Goal: Use online tool/utility: Utilize a website feature to perform a specific function

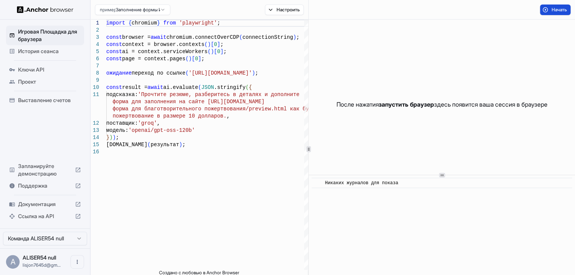
click at [552, 8] on button "Начать" at bounding box center [555, 10] width 31 height 11
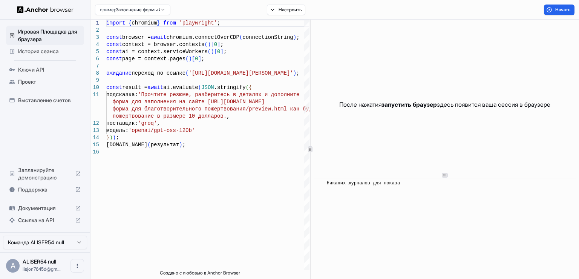
click at [35, 74] on div "Ключи API" at bounding box center [45, 70] width 78 height 12
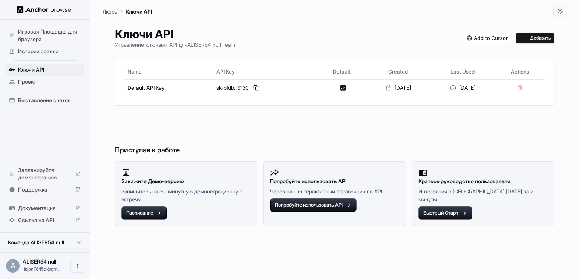
click at [308, 49] on div "Ключи API Управление ключами API для ALISER54 null Team Добавить Name API Key D…" at bounding box center [335, 148] width 458 height 261
click at [29, 32] on ya-tr-span "Игровая Площадка для браузера" at bounding box center [47, 35] width 59 height 14
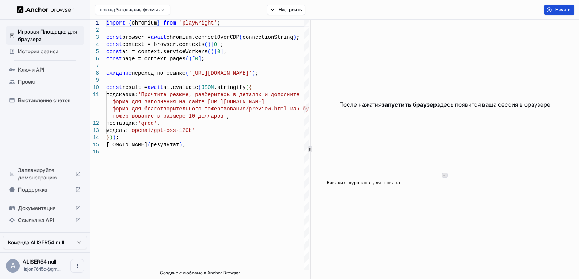
click at [552, 6] on button "Начать" at bounding box center [559, 10] width 31 height 11
click at [363, 74] on div "После нажатия запустить браузер здесь появится ваша сессия в браузере" at bounding box center [445, 105] width 268 height 170
click at [282, 14] on button "Настроить" at bounding box center [286, 10] width 39 height 11
click at [440, 67] on div "После нажатия запустить браузер здесь появится ваша сессия в браузере" at bounding box center [445, 105] width 268 height 170
click at [562, 10] on ya-tr-span "Начать" at bounding box center [562, 10] width 15 height 6
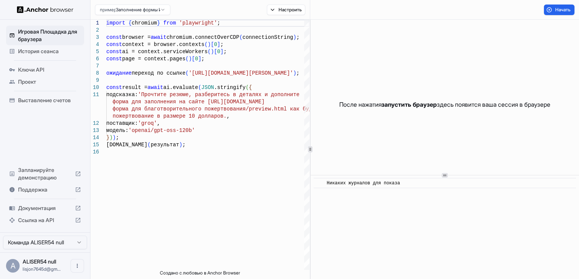
click at [339, 106] on ya-tr-span "После нажатия" at bounding box center [360, 105] width 42 height 8
click at [428, 184] on div "Никаких журналов для показа" at bounding box center [447, 183] width 241 height 8
click at [511, 0] on html "Игровая Площадка для браузера История сеанса Ключи API Проект Выставление счето…" at bounding box center [289, 139] width 579 height 279
click at [360, 61] on div "После нажатия запустить браузер здесь появится ваша сессия в браузере" at bounding box center [445, 105] width 268 height 170
click at [547, 12] on button "Начать" at bounding box center [559, 10] width 31 height 11
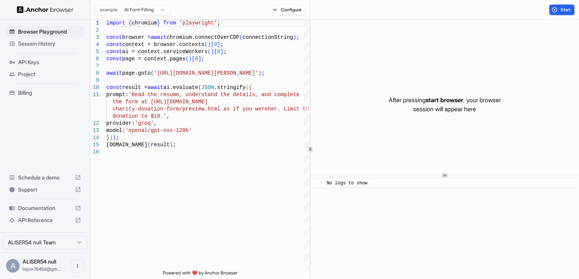
click at [375, 101] on div "After pressing start browser , your browser session will appear here" at bounding box center [445, 105] width 268 height 170
click at [561, 14] on button "Start" at bounding box center [561, 10] width 25 height 11
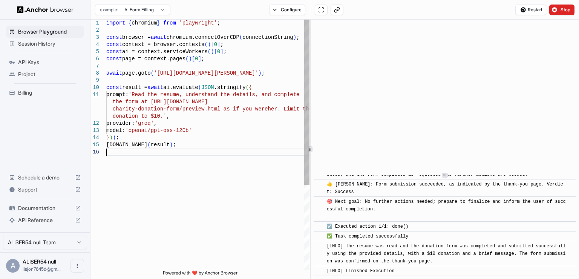
click at [174, 149] on div "import { chromium } from 'playwright' ; const browser = await chromium.connectO…" at bounding box center [207, 209] width 203 height 379
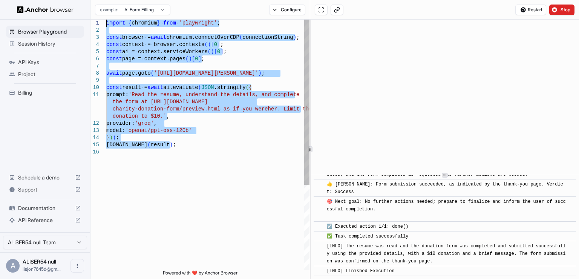
drag, startPoint x: 174, startPoint y: 149, endPoint x: 74, endPoint y: -24, distance: 200.4
click at [106, 20] on div "import { chromium } from 'playwright' ; const browser = await chromium.connectO…" at bounding box center [207, 209] width 203 height 379
click at [137, 19] on div "example: AI Form Filling Configure" at bounding box center [200, 10] width 220 height 20
click at [168, 98] on div "import { chromium } from 'playwright' ; const browser = await chromium.connectO…" at bounding box center [207, 209] width 203 height 379
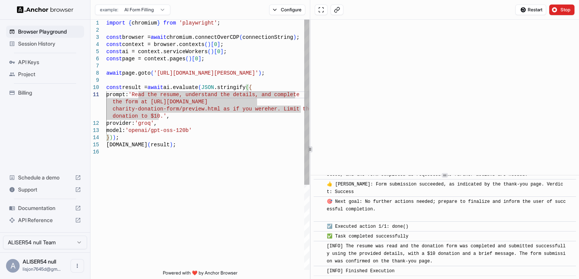
click at [155, 159] on div "import { chromium } from 'playwright' ; const browser = await chromium.connectO…" at bounding box center [207, 209] width 203 height 379
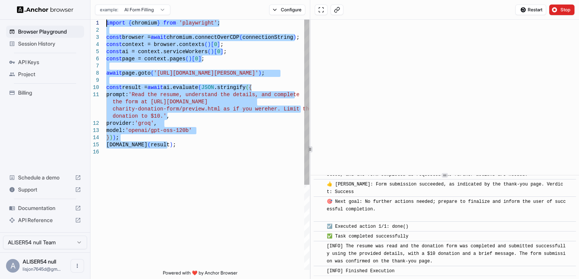
drag, startPoint x: 187, startPoint y: 143, endPoint x: 28, endPoint y: -29, distance: 233.6
click at [106, 20] on div "import { chromium } from 'playwright' ; const browser = await chromium.connectO…" at bounding box center [207, 209] width 203 height 379
click at [210, 133] on div "import { chromium } from 'playwright' ; const browser = await chromium.connectO…" at bounding box center [207, 209] width 203 height 379
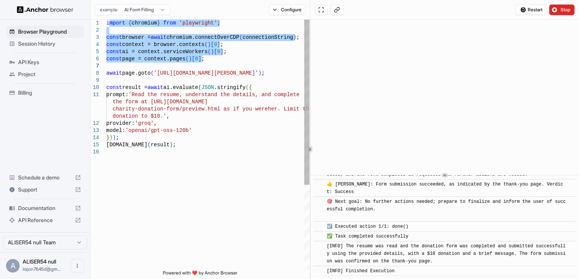
drag, startPoint x: 108, startPoint y: 21, endPoint x: 207, endPoint y: 63, distance: 107.0
click at [207, 63] on div "import { chromium } from 'playwright' ; const browser = await chromium.connectO…" at bounding box center [207, 209] width 203 height 379
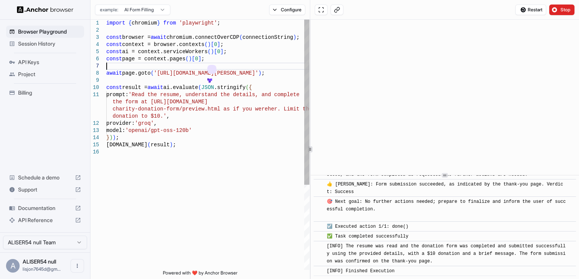
click at [238, 66] on div "import { chromium } from 'playwright' ; const browser = await chromium.connectO…" at bounding box center [207, 209] width 203 height 379
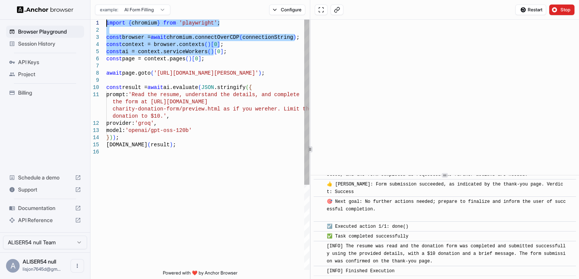
drag, startPoint x: 213, startPoint y: 55, endPoint x: 56, endPoint y: -7, distance: 169.2
click at [106, 20] on div "import { chromium } from 'playwright' ; const browser = await chromium.connectO…" at bounding box center [207, 209] width 203 height 379
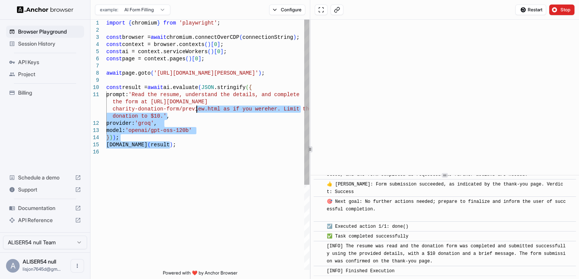
type textarea "**********"
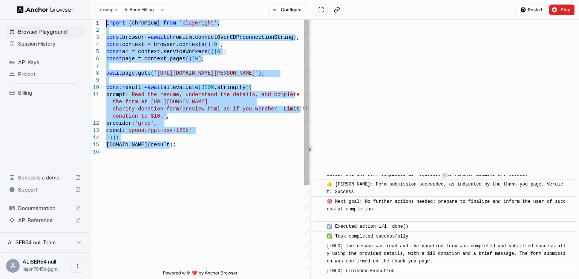
drag, startPoint x: 231, startPoint y: 149, endPoint x: 3, endPoint y: -29, distance: 289.0
click at [106, 20] on div "import { chromium } from 'playwright' ; const browser = await chromium.connectO…" at bounding box center [207, 209] width 203 height 379
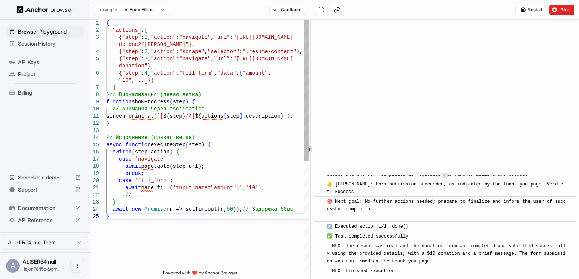
drag, startPoint x: 128, startPoint y: 220, endPoint x: 139, endPoint y: 152, distance: 68.8
click at [139, 152] on div "{ "actions" : [ { "step" : 1 , "action" : "navigate" , "url" : "https://www.wix…" at bounding box center [207, 242] width 203 height 444
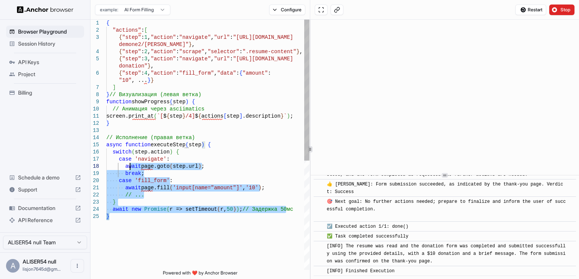
type textarea "**********"
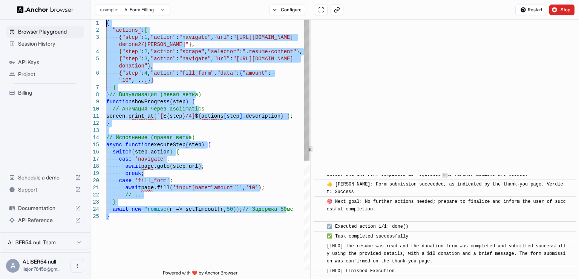
drag, startPoint x: 139, startPoint y: 221, endPoint x: 86, endPoint y: -29, distance: 255.0
click at [106, 20] on div "{ "actions" : [ { "step" : 1 , "action" : "navigate" , "url" : "https://www.wix…" at bounding box center [207, 242] width 203 height 444
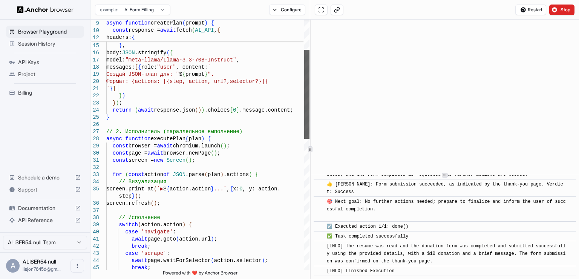
click at [304, 50] on div at bounding box center [306, 94] width 5 height 89
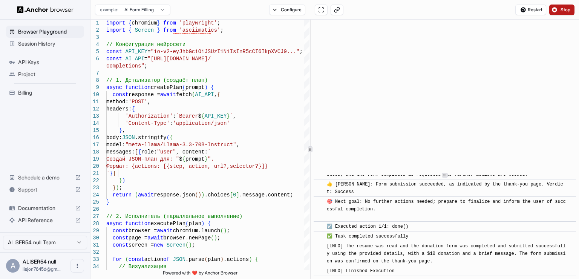
click at [552, 11] on button "Stop" at bounding box center [561, 10] width 25 height 11
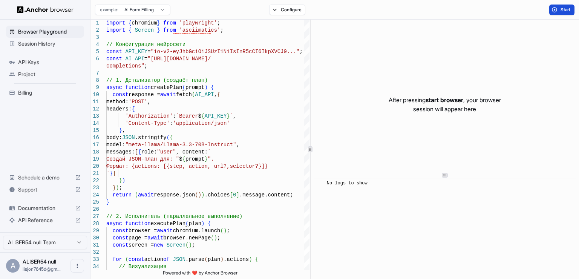
click at [557, 9] on button "Start" at bounding box center [561, 10] width 25 height 11
click at [558, 9] on button "Start" at bounding box center [561, 10] width 25 height 11
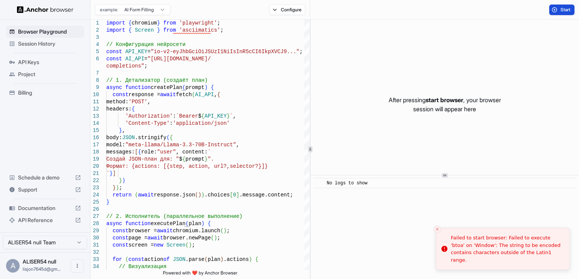
click at [558, 10] on button "Start" at bounding box center [561, 10] width 25 height 11
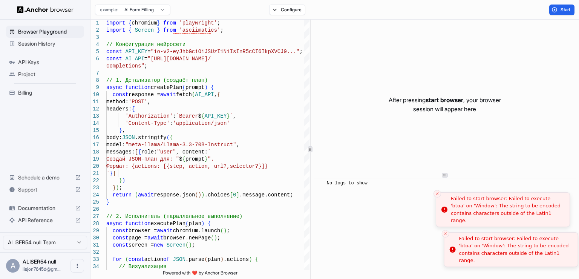
drag, startPoint x: 447, startPoint y: 241, endPoint x: 452, endPoint y: 231, distance: 11.5
click at [452, 232] on li "Failed to start browser: Failed to execute 'btoa' on 'Window': The string to be…" at bounding box center [511, 249] width 134 height 35
click at [467, 238] on div "Failed to start browser: Failed to execute 'btoa' on 'Window': The string to be…" at bounding box center [507, 249] width 113 height 29
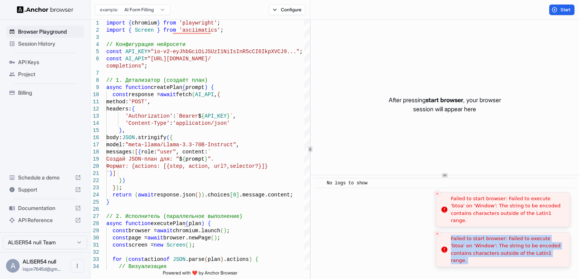
click at [467, 238] on div "Failed to start browser: Failed to execute 'btoa' on 'Window': The string to be…" at bounding box center [507, 249] width 113 height 29
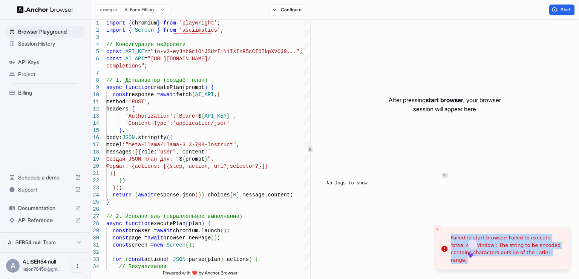
copy ol "Failed to start browser: Failed to execute 'btoa' on 'Window': The string to be…"
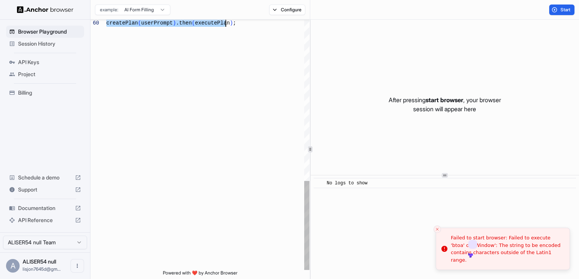
drag, startPoint x: 188, startPoint y: 165, endPoint x: 310, endPoint y: 267, distance: 158.4
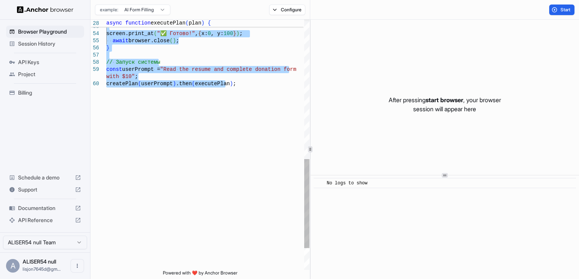
type textarea "**********"
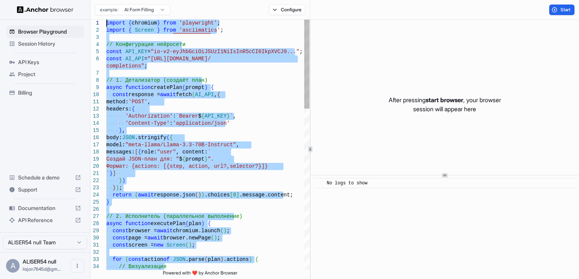
drag, startPoint x: 240, startPoint y: 26, endPoint x: 0, endPoint y: -27, distance: 245.8
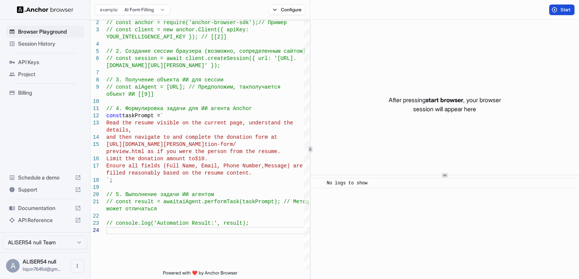
click at [562, 8] on span "Start" at bounding box center [565, 10] width 11 height 6
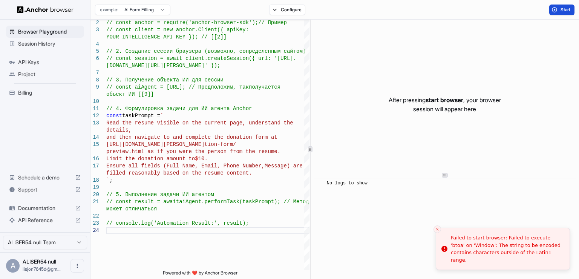
click at [45, 38] on div "Session History" at bounding box center [45, 44] width 78 height 12
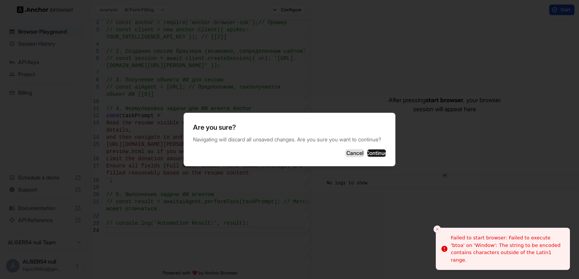
click at [345, 157] on button "Cancel" at bounding box center [354, 153] width 19 height 8
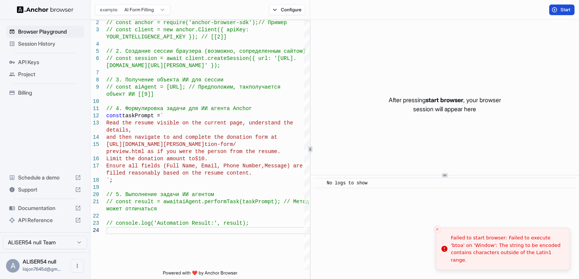
click at [144, 9] on html "Browser Playground Session History API Keys Project Billing Schedule a demo Sup…" at bounding box center [289, 139] width 579 height 279
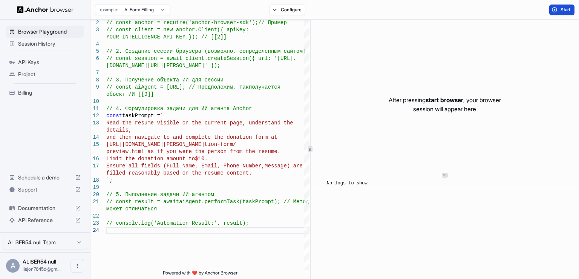
click at [136, 3] on html "Browser Playground Session History API Keys Project Billing Schedule a demo Sup…" at bounding box center [289, 139] width 579 height 279
type textarea "**********"
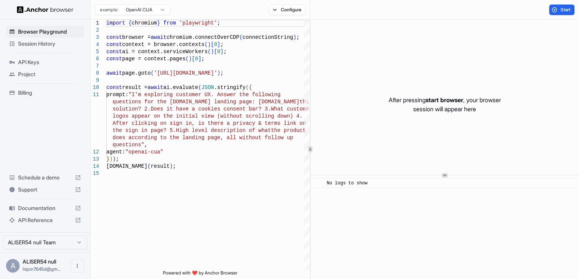
click at [126, 2] on div "example: OpenAI CUA Configure" at bounding box center [200, 10] width 220 height 20
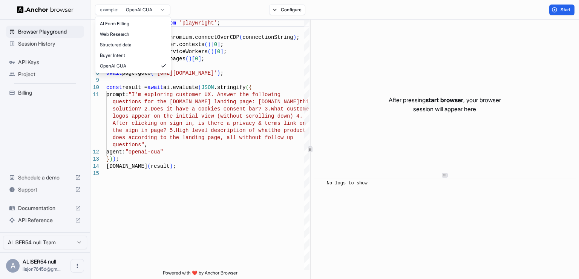
click at [127, 6] on html "Browser Playground Session History API Keys Project Billing Schedule a demo Sup…" at bounding box center [289, 139] width 579 height 279
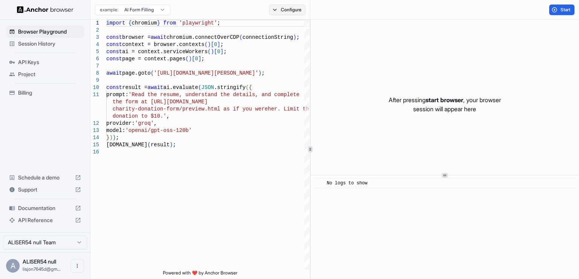
click at [294, 6] on button "Configure" at bounding box center [287, 10] width 37 height 11
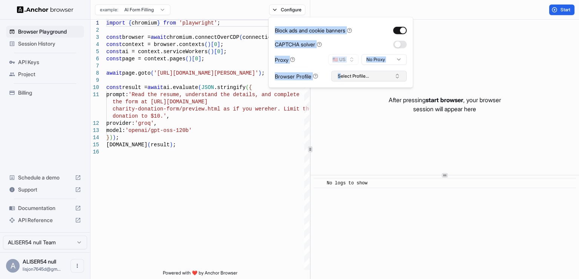
drag, startPoint x: 273, startPoint y: 21, endPoint x: 340, endPoint y: 74, distance: 85.9
click at [340, 74] on div "Block ads and cookie banners CAPTCHA solver Proxy 🇺🇸 US No Proxy Browser Profil…" at bounding box center [340, 52] width 145 height 71
click at [377, 75] on button "Select Profile..." at bounding box center [368, 76] width 75 height 11
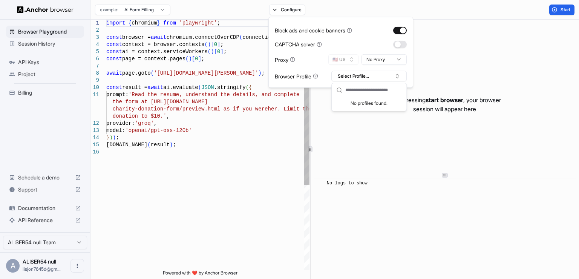
click at [285, 115] on div "import { chromium } from 'playwright' ; const browser = await chromium.connectO…" at bounding box center [207, 209] width 203 height 379
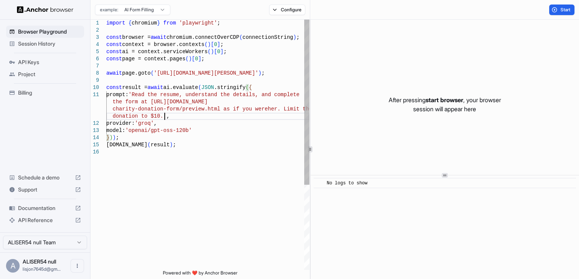
drag, startPoint x: 104, startPoint y: 39, endPoint x: 188, endPoint y: 52, distance: 85.0
click at [188, 52] on div "1 2 3 4 5 6 7 8 9 10 11 12 13 14 15 16 import { chromium } from 'playwright' ; …" at bounding box center [199, 145] width 219 height 250
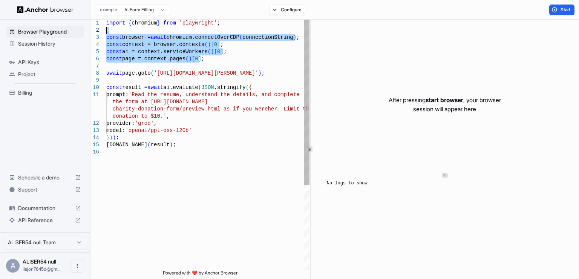
drag, startPoint x: 202, startPoint y: 58, endPoint x: 96, endPoint y: 29, distance: 109.4
click at [106, 29] on div "import { chromium } from 'playwright' ; const browser = await chromium.connectO…" at bounding box center [207, 209] width 203 height 379
click at [224, 125] on div "import { chromium } from 'playwright' ; const browser = await chromium.connectO…" at bounding box center [207, 209] width 203 height 379
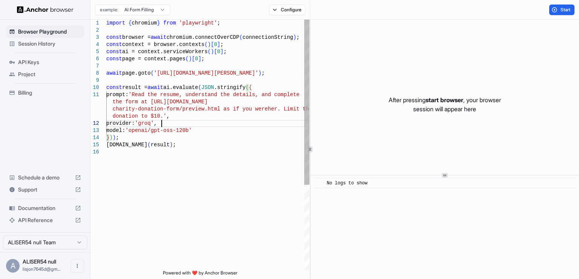
type textarea "**********"
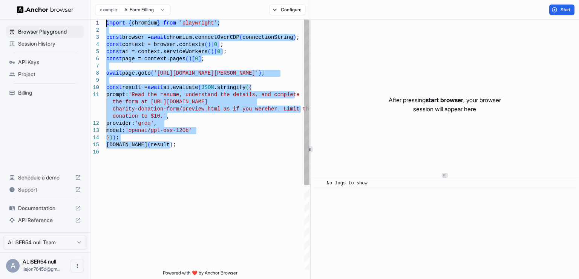
drag, startPoint x: 199, startPoint y: 154, endPoint x: 0, endPoint y: -29, distance: 270.0
click at [106, 20] on div "import { chromium } from 'playwright' ; const browser = await chromium.connectO…" at bounding box center [207, 209] width 203 height 379
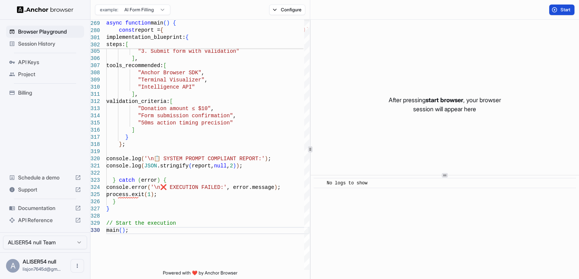
click at [564, 13] on button "Start" at bounding box center [561, 10] width 25 height 11
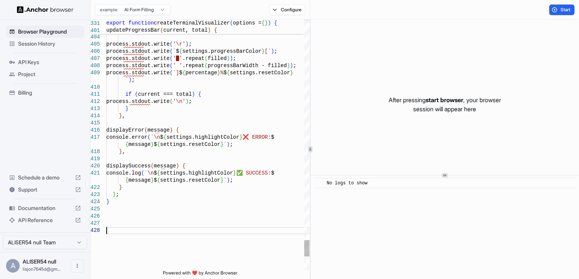
scroll to position [65, 0]
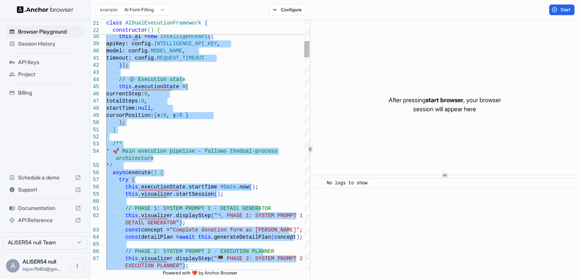
type textarea "**********"
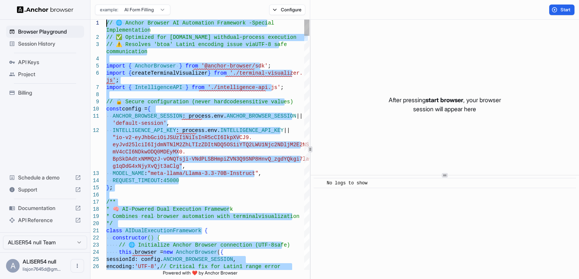
drag, startPoint x: 216, startPoint y: 214, endPoint x: 140, endPoint y: -29, distance: 254.0
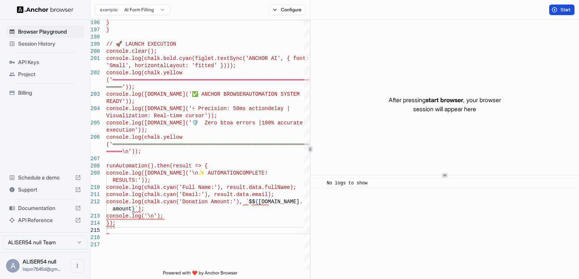
click at [564, 6] on button "Start" at bounding box center [561, 10] width 25 height 11
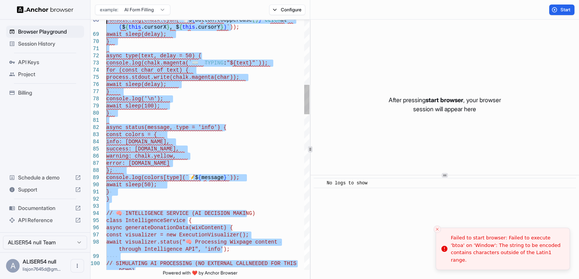
drag, startPoint x: 259, startPoint y: 237, endPoint x: 122, endPoint y: -29, distance: 298.9
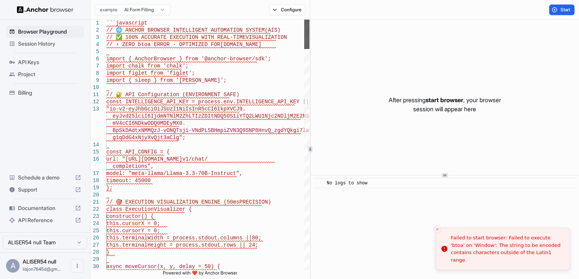
click at [304, 20] on div at bounding box center [306, 34] width 5 height 29
click at [148, 10] on html "Browser Playground Session History API Keys Project Billing Schedule a demo Sup…" at bounding box center [289, 139] width 579 height 279
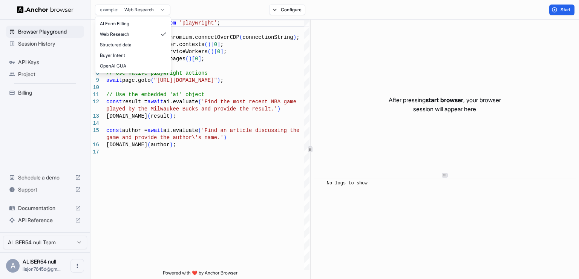
click at [126, 8] on html "Browser Playground Session History API Keys Project Billing Schedule a demo Sup…" at bounding box center [289, 139] width 579 height 279
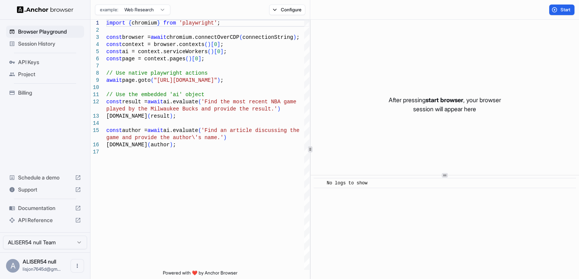
click at [562, 10] on html "Browser Playground Session History API Keys Project Billing Schedule a demo Sup…" at bounding box center [289, 139] width 579 height 279
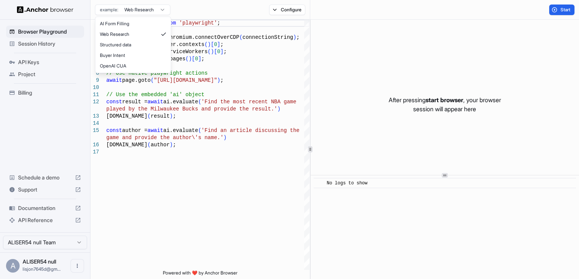
click at [137, 9] on html "Browser Playground Session History API Keys Project Billing Schedule a demo Sup…" at bounding box center [289, 139] width 579 height 279
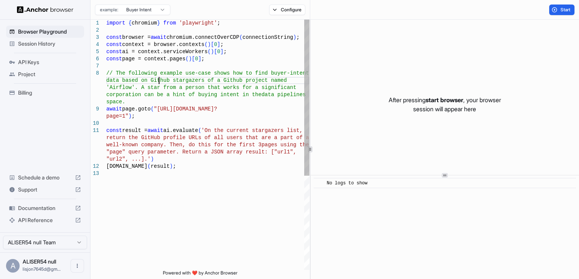
click at [158, 80] on div "import { chromium } from 'playwright' ; const browser = await chromium.connectO…" at bounding box center [207, 220] width 203 height 401
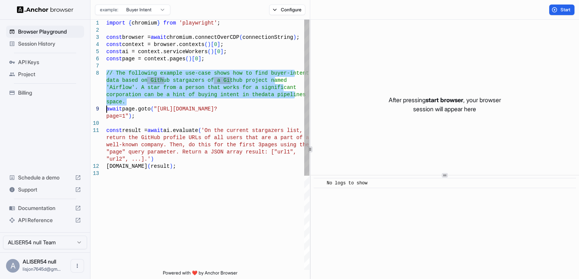
click at [158, 80] on div "import { chromium } from 'playwright' ; const browser = await chromium.connectO…" at bounding box center [207, 220] width 203 height 401
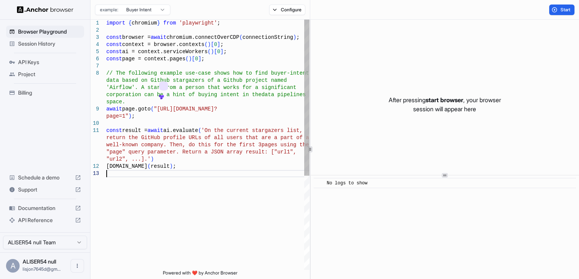
drag, startPoint x: 211, startPoint y: 178, endPoint x: 261, endPoint y: 227, distance: 69.6
click at [261, 227] on div "import { chromium } from 'playwright' ; const browser = await chromium.connectO…" at bounding box center [207, 220] width 203 height 401
click at [559, 8] on button "Start" at bounding box center [561, 10] width 25 height 11
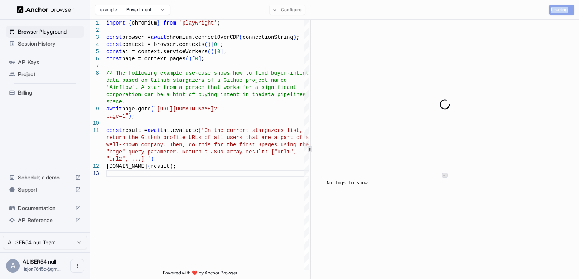
click at [559, 8] on div "Loading..." at bounding box center [562, 10] width 26 height 11
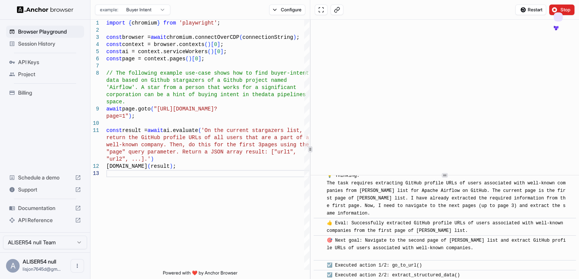
scroll to position [144, 0]
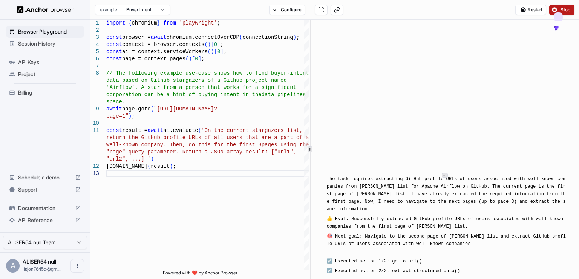
click at [569, 8] on span "Stop" at bounding box center [565, 10] width 11 height 6
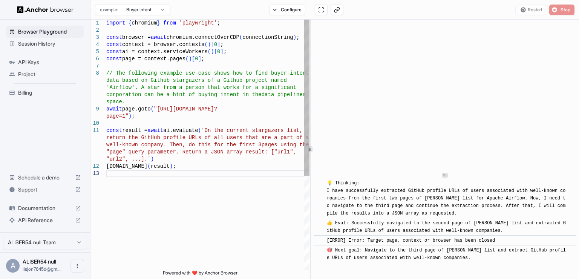
scroll to position [14, 0]
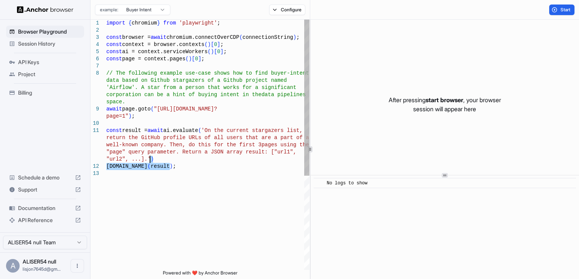
type textarea "**********"
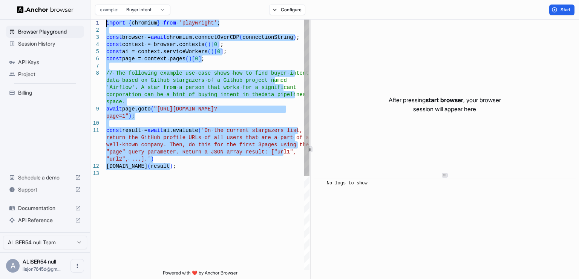
drag, startPoint x: 217, startPoint y: 173, endPoint x: 69, endPoint y: -29, distance: 250.3
click at [106, 20] on div "import { chromium } from 'playwright' ; const browser = await chromium.connectO…" at bounding box center [207, 220] width 203 height 401
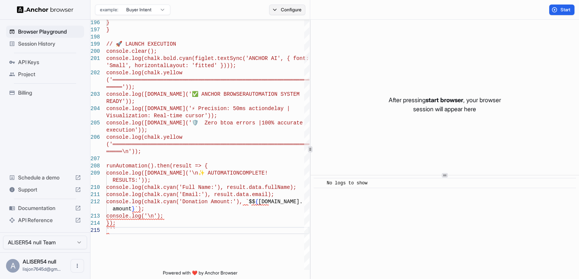
click at [283, 11] on button "Configure" at bounding box center [287, 10] width 37 height 11
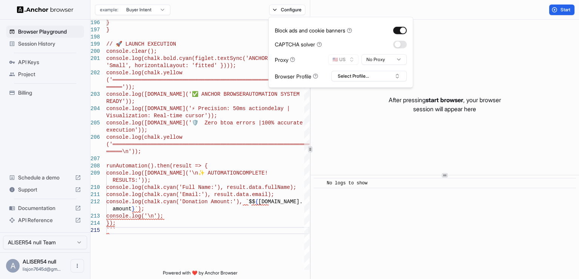
click at [183, 3] on div "example: Buyer Intent Configure" at bounding box center [200, 10] width 220 height 20
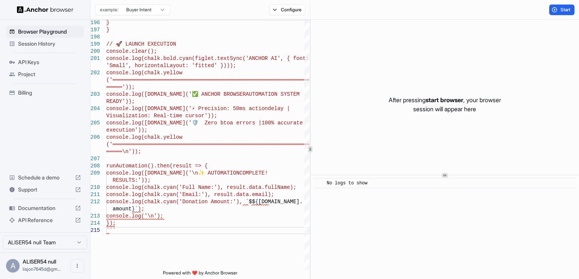
click at [43, 57] on div "API Keys" at bounding box center [45, 62] width 78 height 12
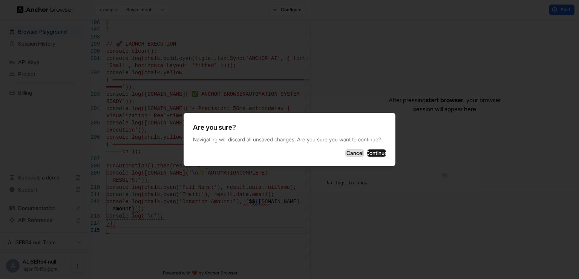
click at [345, 157] on button "Cancel" at bounding box center [354, 153] width 19 height 8
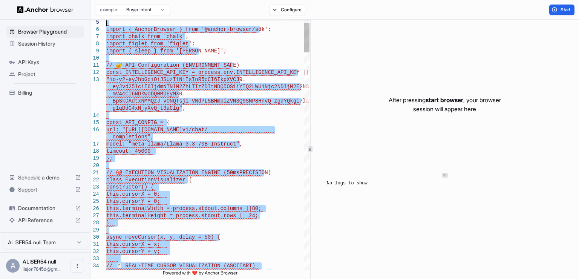
type textarea "**********"
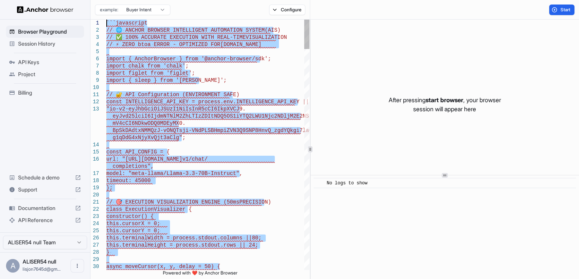
drag, startPoint x: 206, startPoint y: 235, endPoint x: 52, endPoint y: -29, distance: 305.4
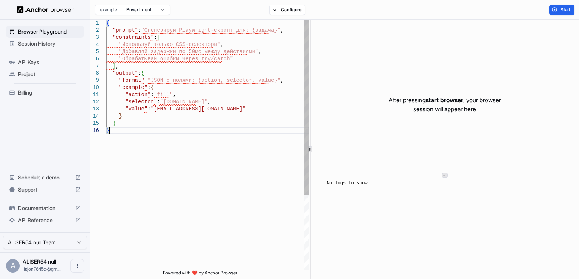
type textarea "**********"
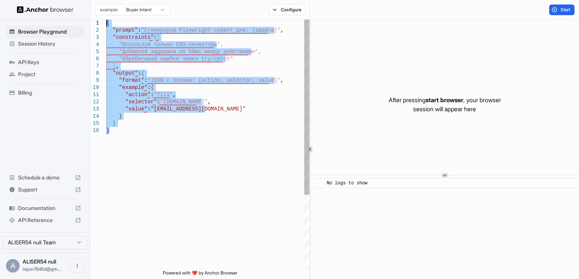
drag, startPoint x: 213, startPoint y: 130, endPoint x: 21, endPoint y: -29, distance: 248.4
click at [106, 20] on div "{ "prompt" : "Сгенерируй Playwright-скрипт для: {задача}" , "constraints" : [ "…" at bounding box center [207, 199] width 203 height 358
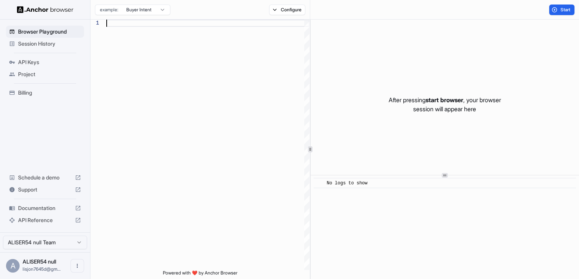
type textarea "**********"
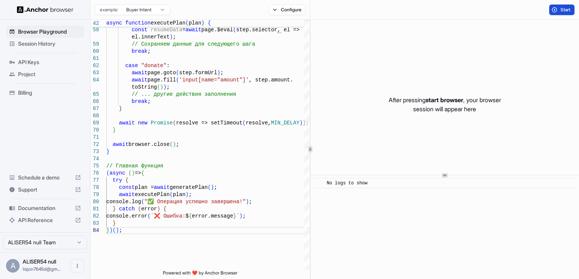
click at [570, 13] on button "Start" at bounding box center [561, 10] width 25 height 11
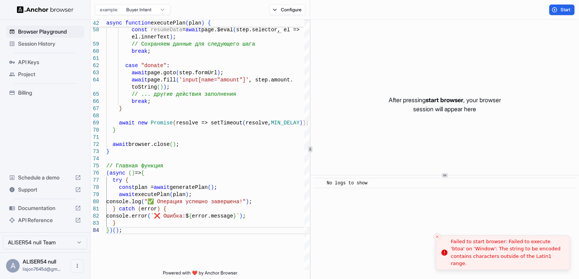
click at [460, 246] on div "Failed to start browser: Failed to execute 'btoa' on 'Window': The string to be…" at bounding box center [507, 252] width 113 height 29
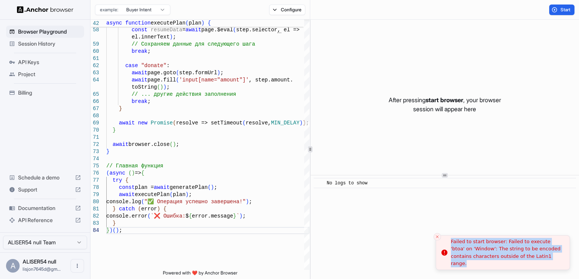
click at [460, 246] on div "Failed to start browser: Failed to execute 'btoa' on 'Window': The string to be…" at bounding box center [507, 252] width 113 height 29
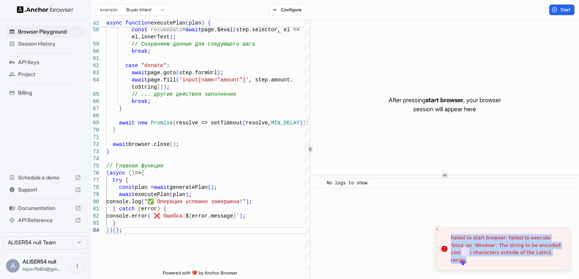
copy body "Failed to start browser: Failed to execute 'btoa' on 'Window': The string to be…"
